Goal: Use online tool/utility: Use online tool/utility

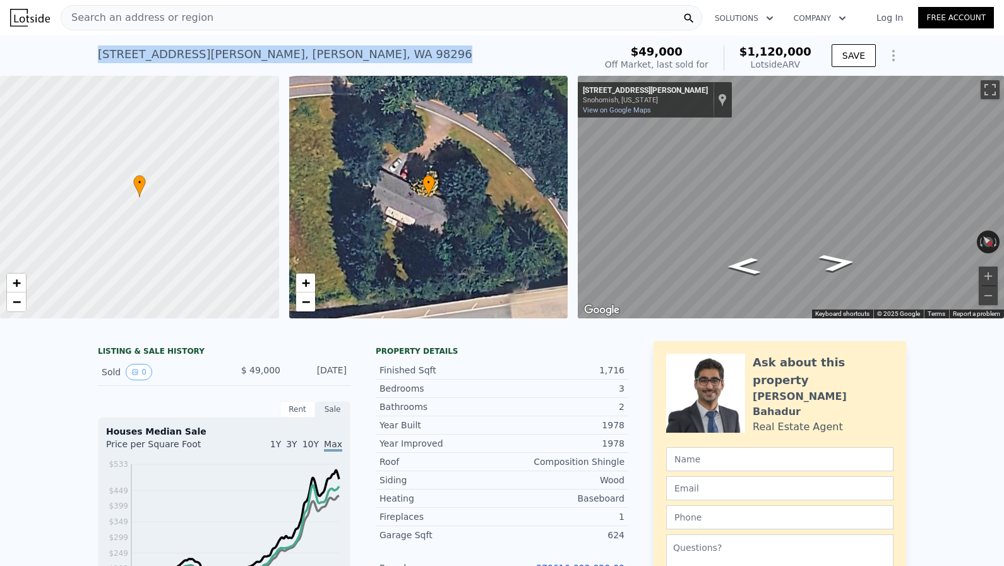
drag, startPoint x: 302, startPoint y: 56, endPoint x: 92, endPoint y: 52, distance: 209.7
click at [92, 52] on div "13304 Elliott Rd , Maltby , WA 98296 Sold Oct 1998 for $49k (~ARV $1.120m ) $49…" at bounding box center [502, 55] width 1004 height 40
copy div "13304 Elliott Rd , Maltby , WA 98296 Sold Oct 1998 for $49k (~ARV $1.120m )"
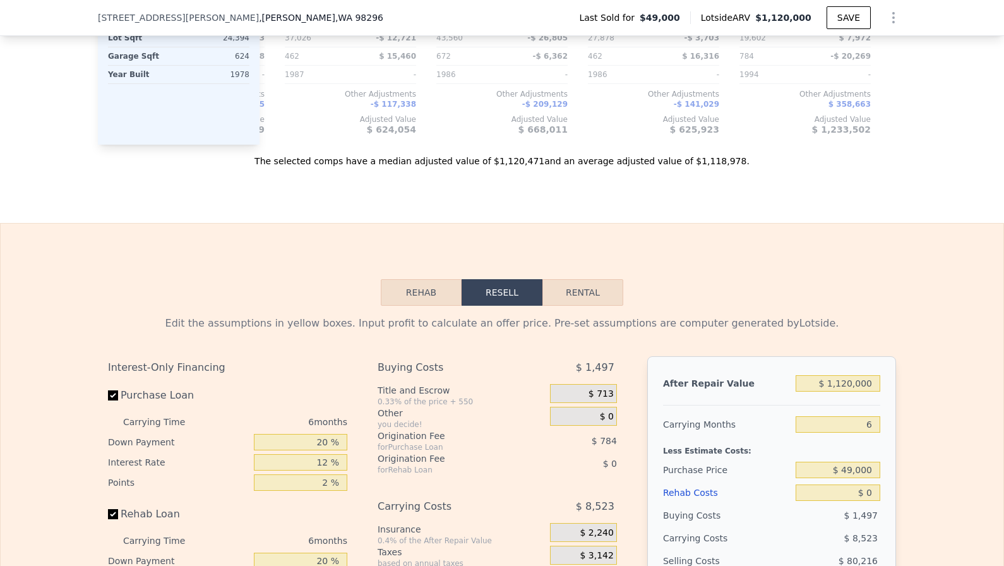
scroll to position [1665, 0]
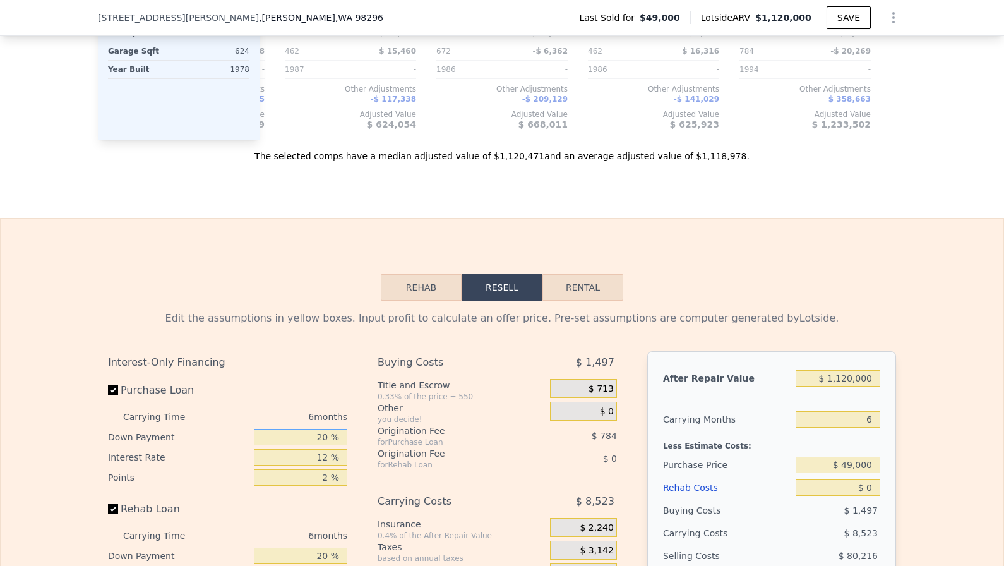
click at [311, 440] on input "20 %" at bounding box center [300, 437] width 93 height 16
click at [861, 380] on input "$ 1,120,000" at bounding box center [838, 378] width 85 height 16
type input "$ 7"
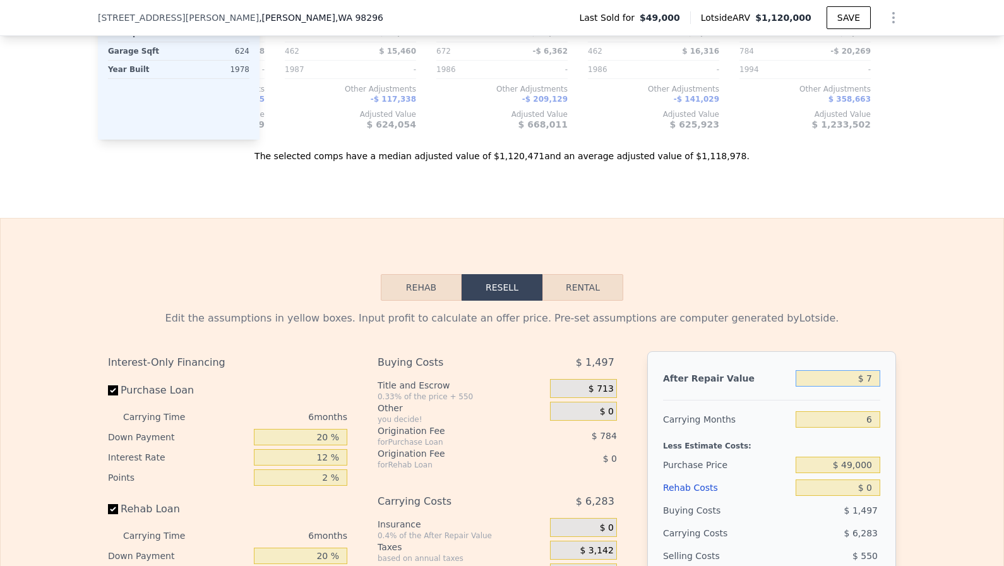
type input "-$ 57,323"
type input "$ 700"
type input "-$ 56,681"
type input "$ 7,000"
type input "-$ 50,842"
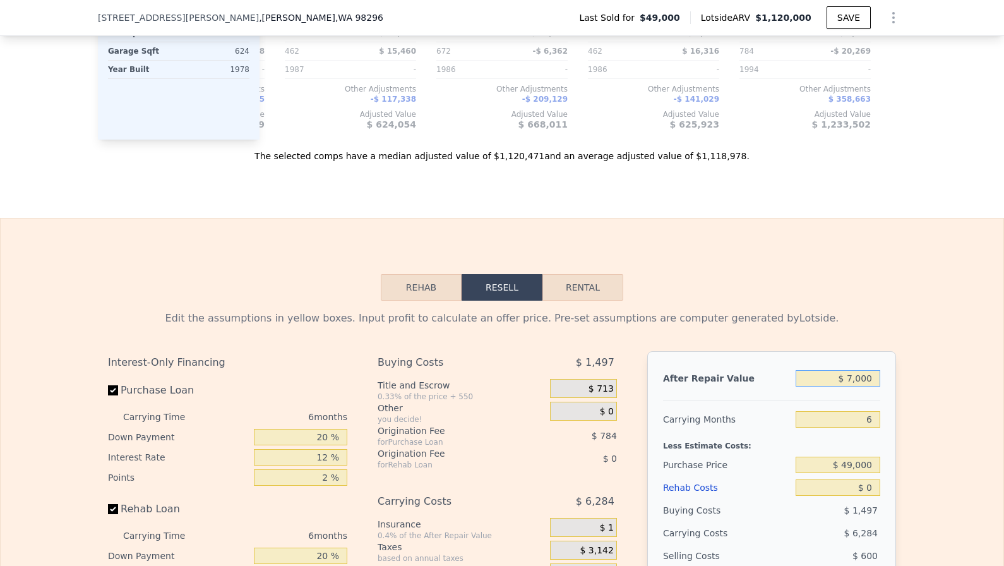
type input "$ 70,000"
type input "$ 7,551"
type input "$ 700,000"
type input "$ 591,479"
click at [846, 415] on input "6" at bounding box center [838, 419] width 85 height 16
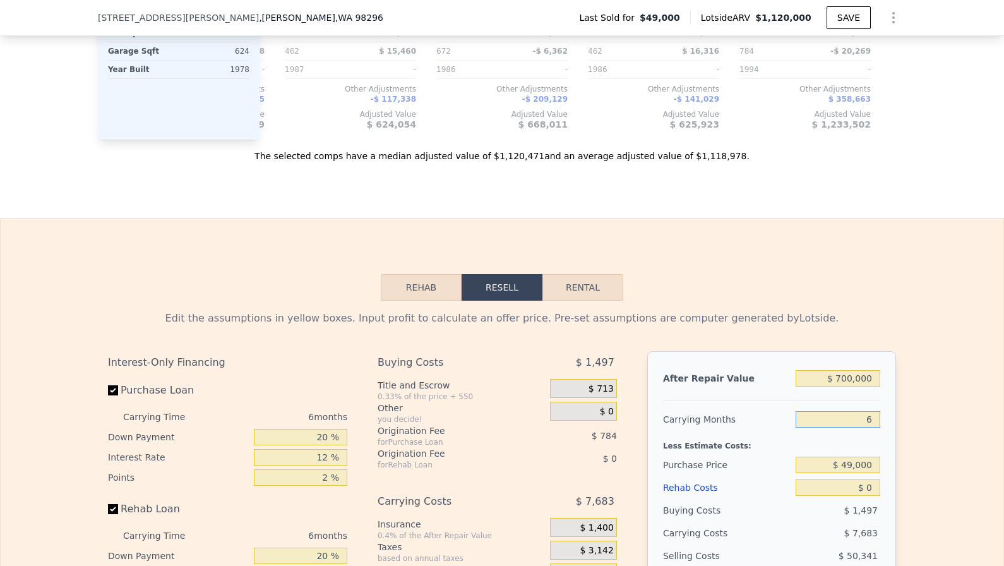
click at [846, 415] on input "6" at bounding box center [838, 419] width 85 height 16
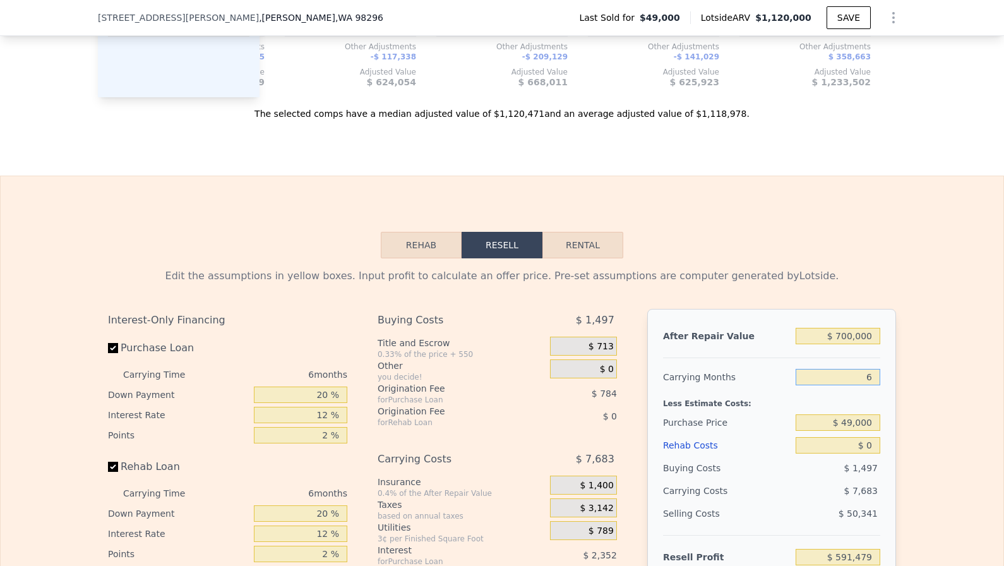
scroll to position [1708, 0]
click at [855, 422] on input "$ 49,000" at bounding box center [838, 422] width 85 height 16
type input "$ 465,000"
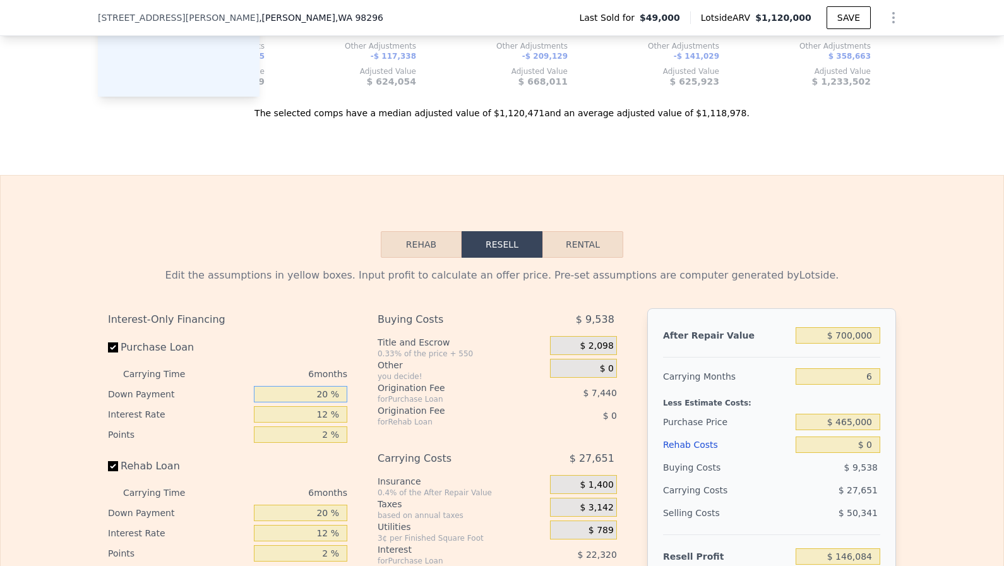
type input "$ 147,470"
click at [291, 397] on input "20 %" at bounding box center [300, 394] width 93 height 16
type input "1 %"
type input "$ 140,399"
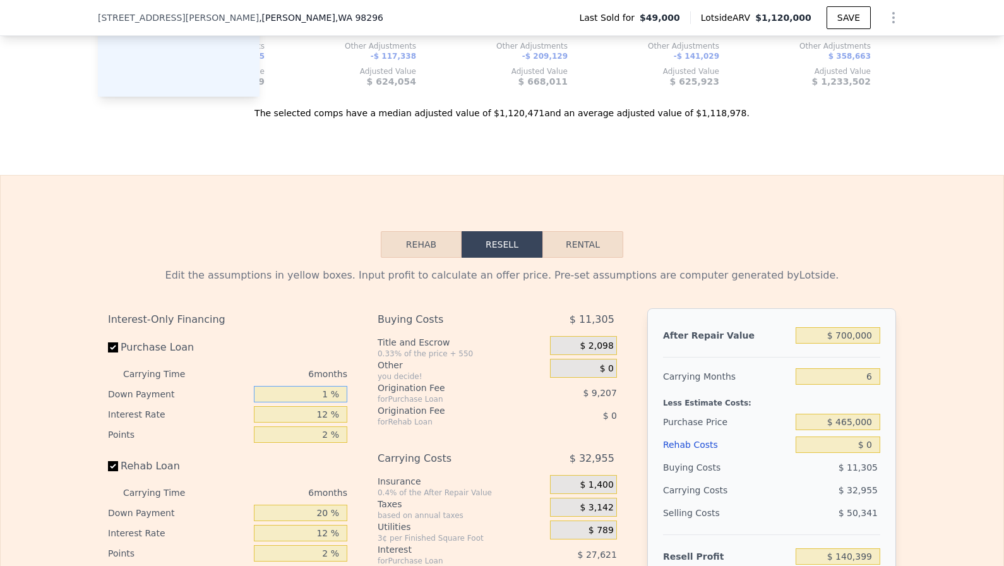
type input "10 %"
type input "$ 143,750"
type input "10 %"
type input "1 %"
type input "$ 166,766"
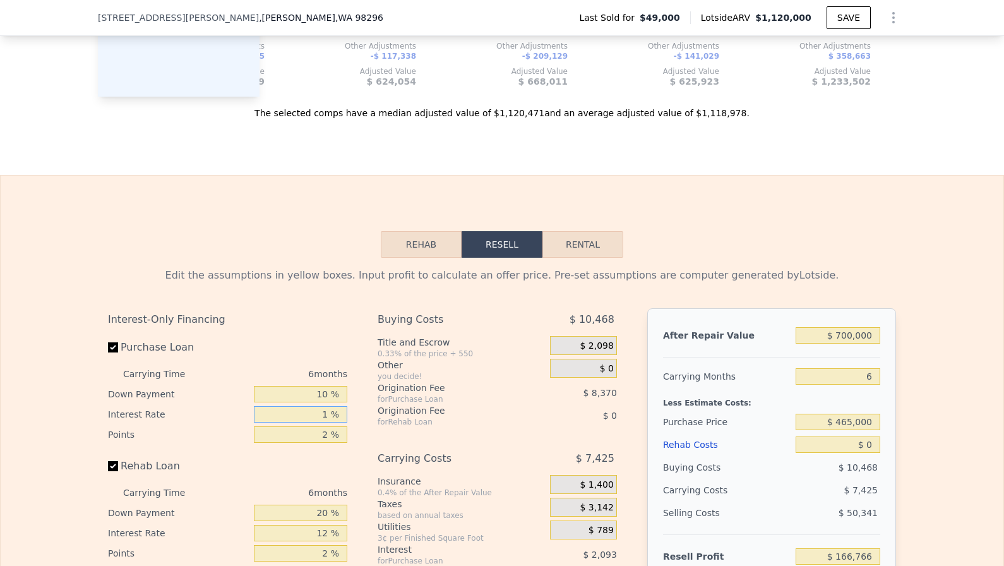
type input "11 %"
type input "$ 145,844"
type input "11 %"
type input "1 %"
type input "$ 150,029"
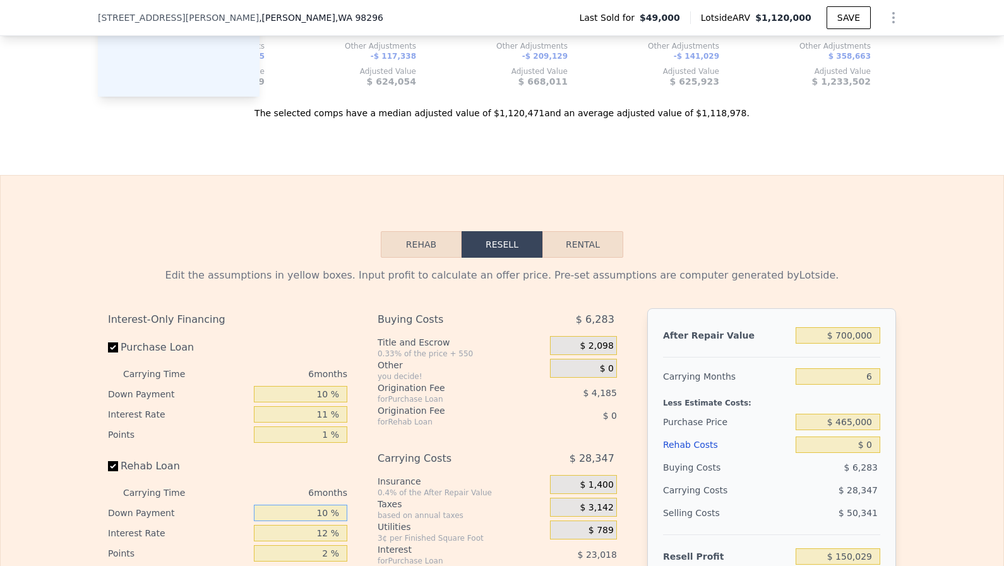
type input "10 %"
type input "11 %"
type input "1 %"
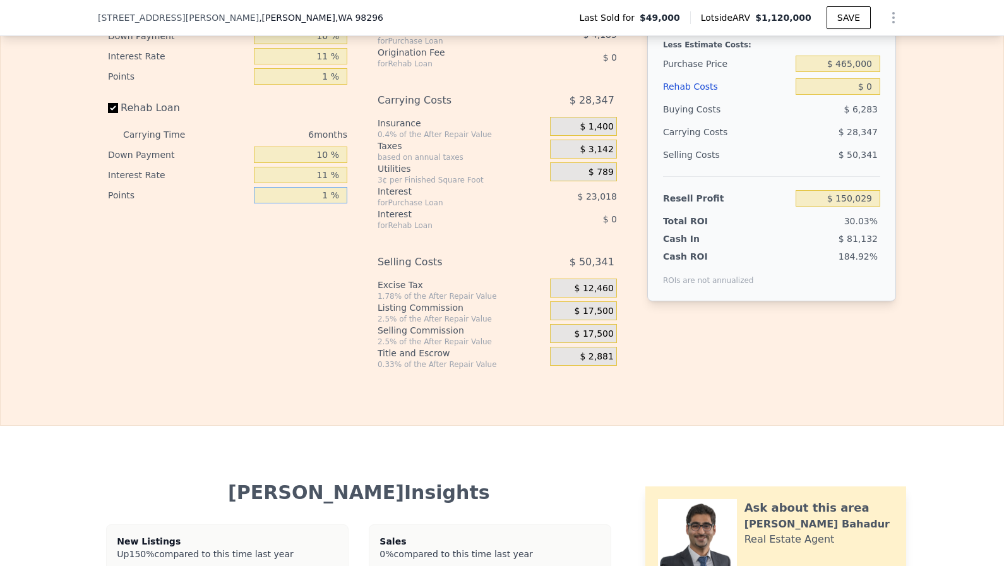
scroll to position [2026, 0]
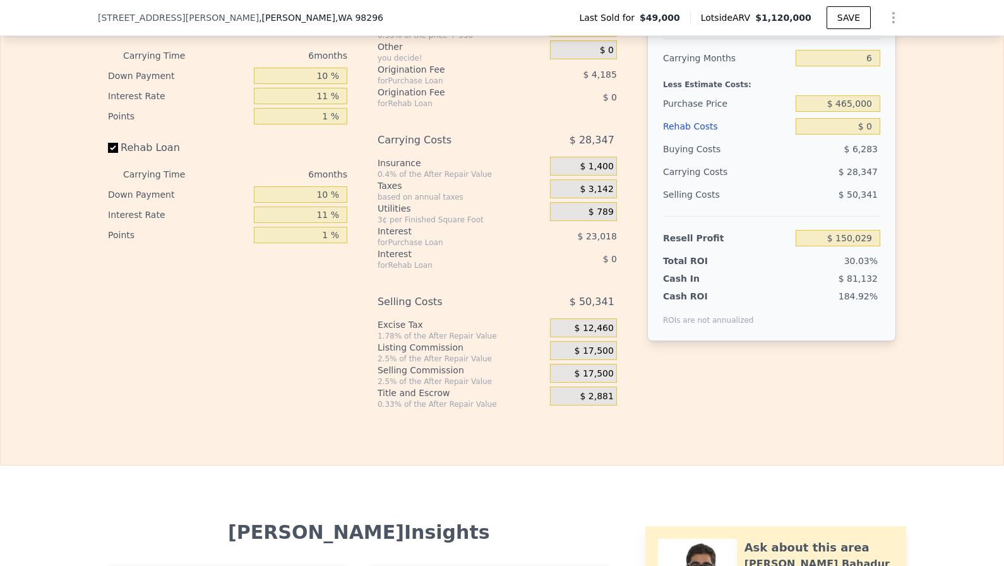
click at [596, 350] on span "$ 17,500" at bounding box center [594, 350] width 39 height 11
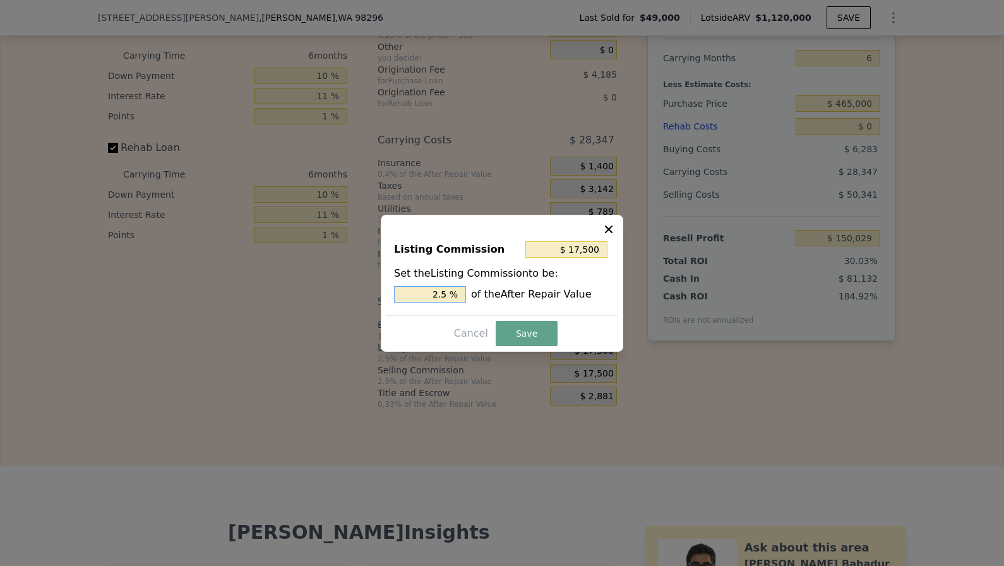
drag, startPoint x: 407, startPoint y: 297, endPoint x: 684, endPoint y: 297, distance: 277.3
click at [680, 297] on div "​ Listing Commission $ 17,500 Set the Listing Commission to be: 2.5 % of the Af…" at bounding box center [502, 283] width 1004 height 566
type input "$ 0"
type input "0 %"
click at [534, 328] on button "Save" at bounding box center [527, 333] width 62 height 25
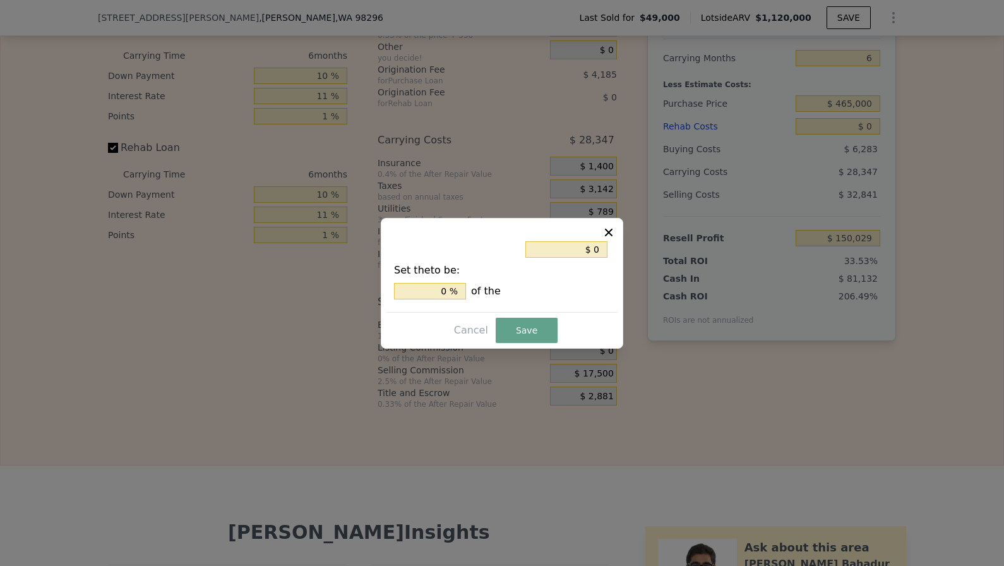
type input "$ 167,529"
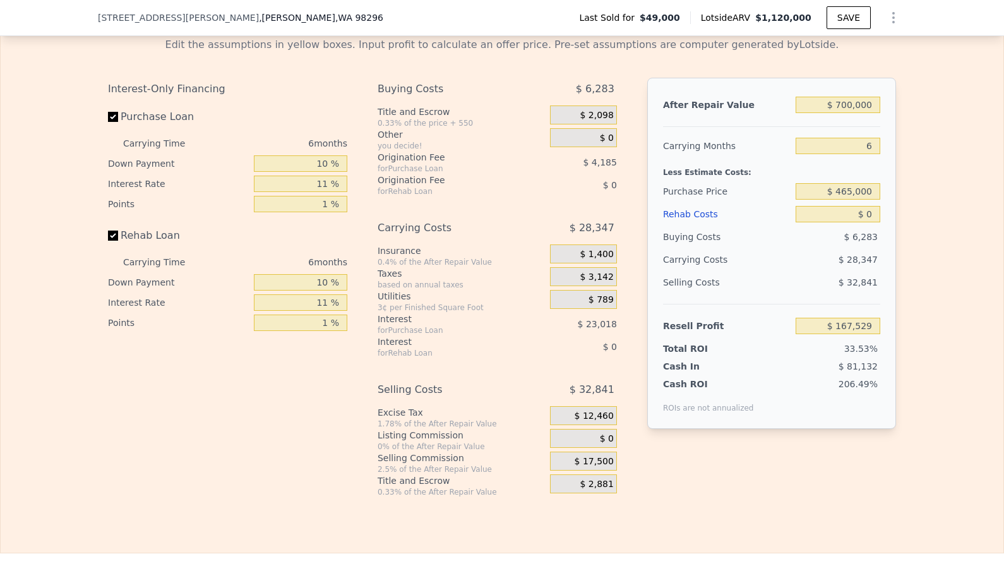
scroll to position [1933, 0]
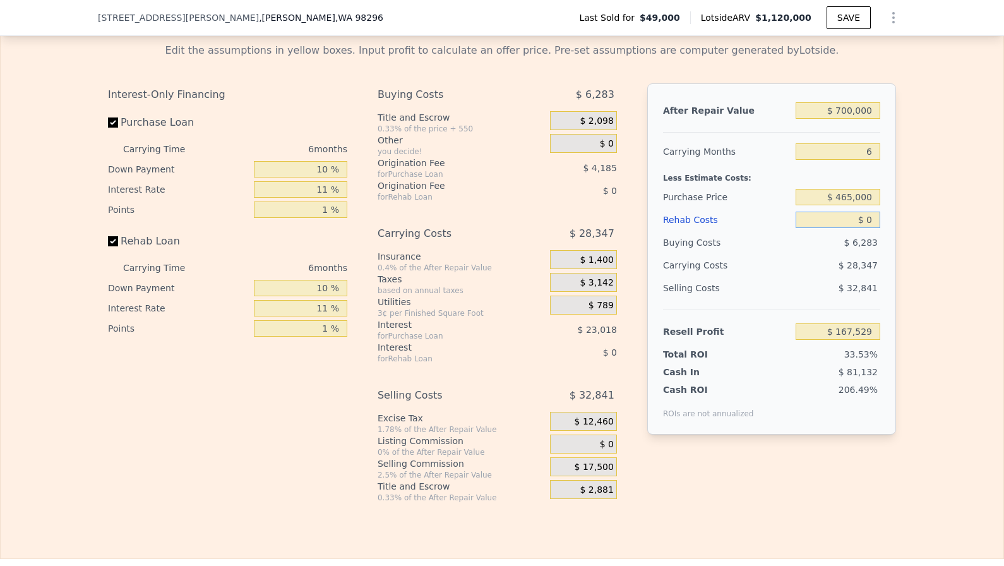
click at [869, 220] on input "$ 0" at bounding box center [838, 220] width 85 height 16
type input "$ 7"
type input "$ 167,522"
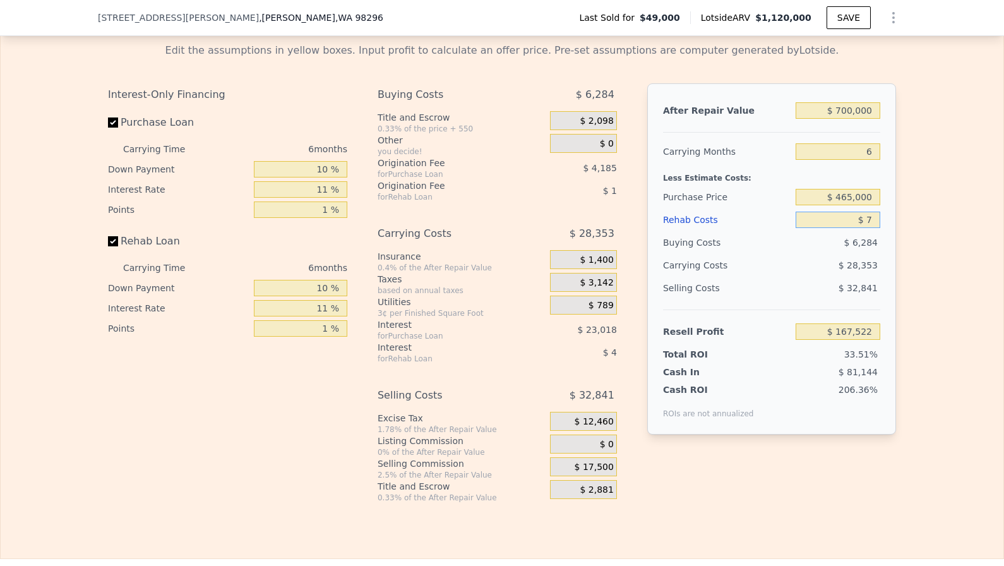
type input "$ 75"
type input "$ 167,447"
type input "$ 750"
type input "$ 166,736"
type input "$ 7,500"
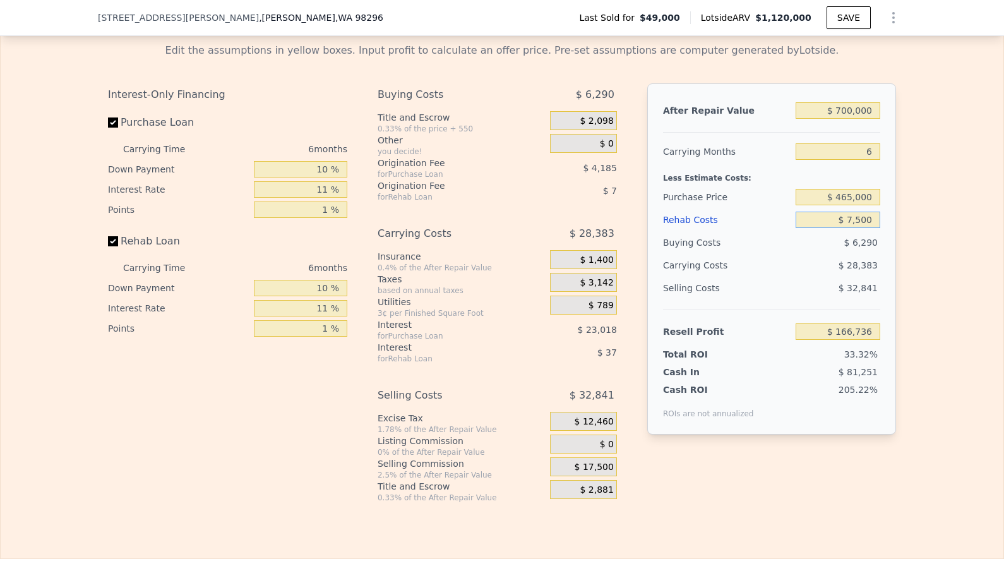
type input "$ 159,589"
type input "$ 75,000"
type input "$ 88,140"
click at [973, 376] on div "Edit the assumptions in yellow boxes. Input profit to calculate an offer price.…" at bounding box center [502, 268] width 1003 height 470
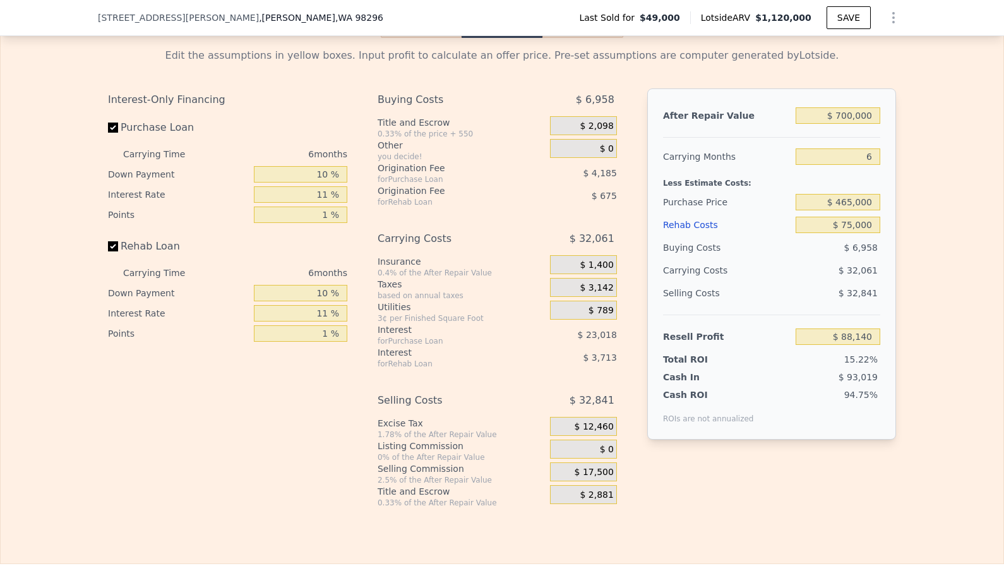
scroll to position [1923, 0]
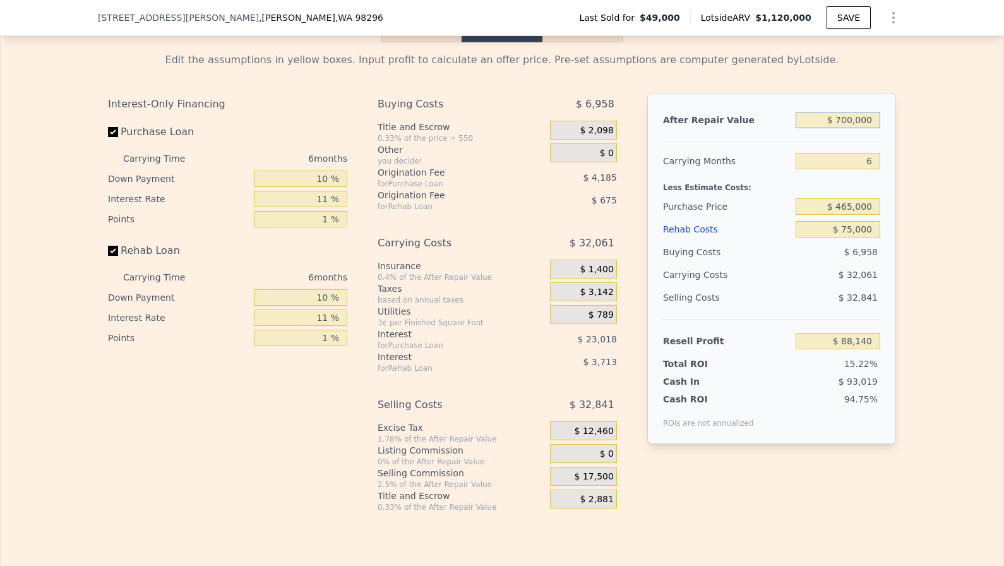
click at [849, 119] on input "$ 700,000" at bounding box center [838, 120] width 85 height 16
type input "$ 70,000"
type input "-$ 511,538"
type input "$ 720,000"
type input "$ 107,177"
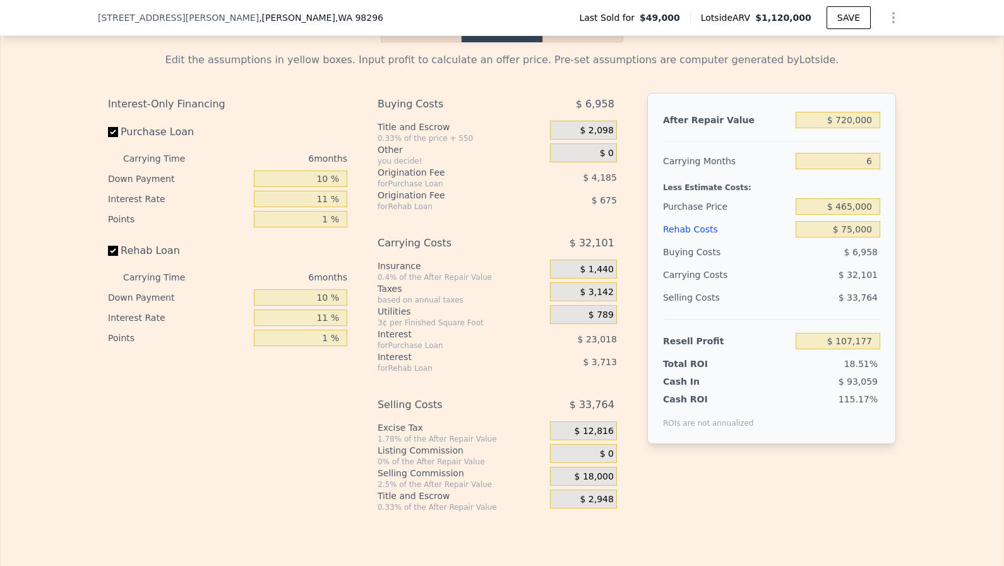
click at [825, 302] on div "$ 33,764" at bounding box center [838, 297] width 85 height 23
click at [851, 123] on input "$ 720,000" at bounding box center [838, 120] width 85 height 16
type input "$ 72,000"
type input "-$ 509,635"
type input "$ 725,000"
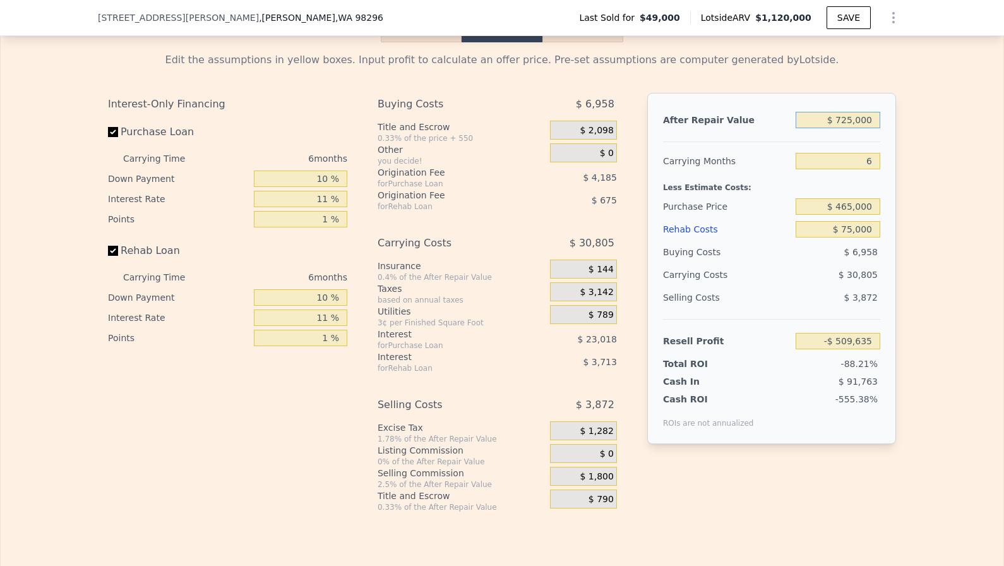
type input "$ 111,937"
type input "$ 725,000"
click at [770, 323] on div "Resell Profit $ 111,937" at bounding box center [771, 335] width 217 height 33
